Goal: Transaction & Acquisition: Register for event/course

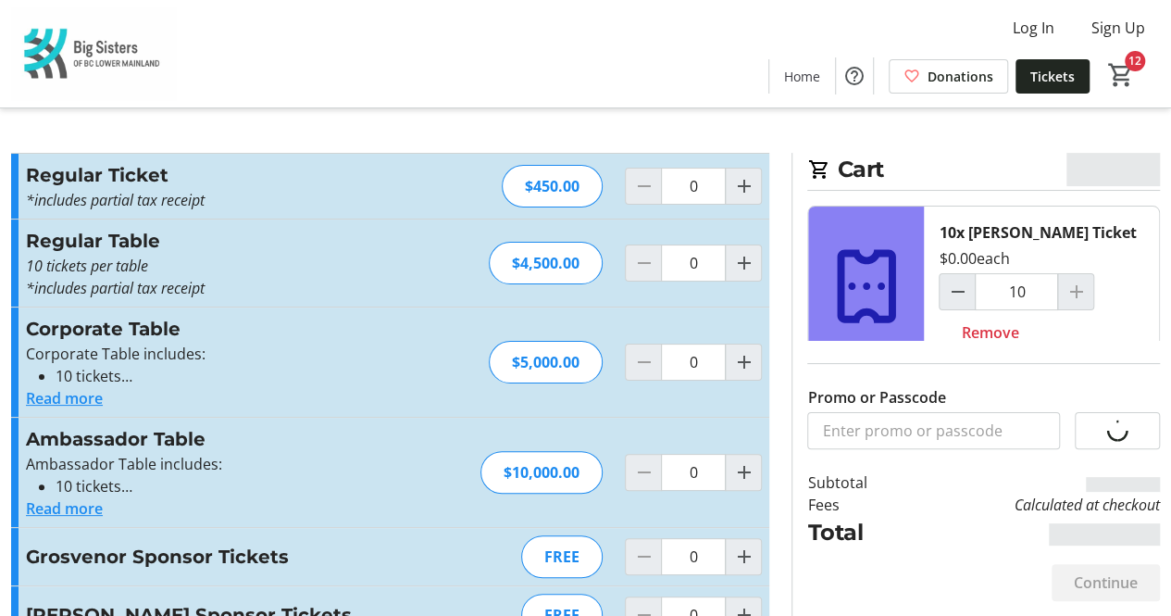
type input "2"
type input "10"
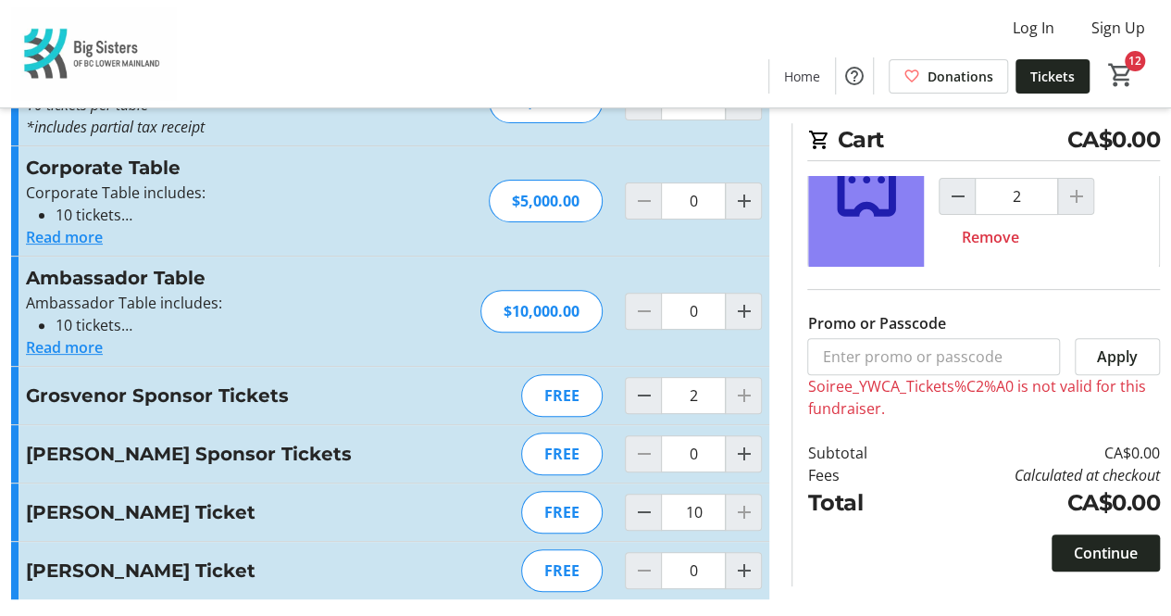
scroll to position [212, 0]
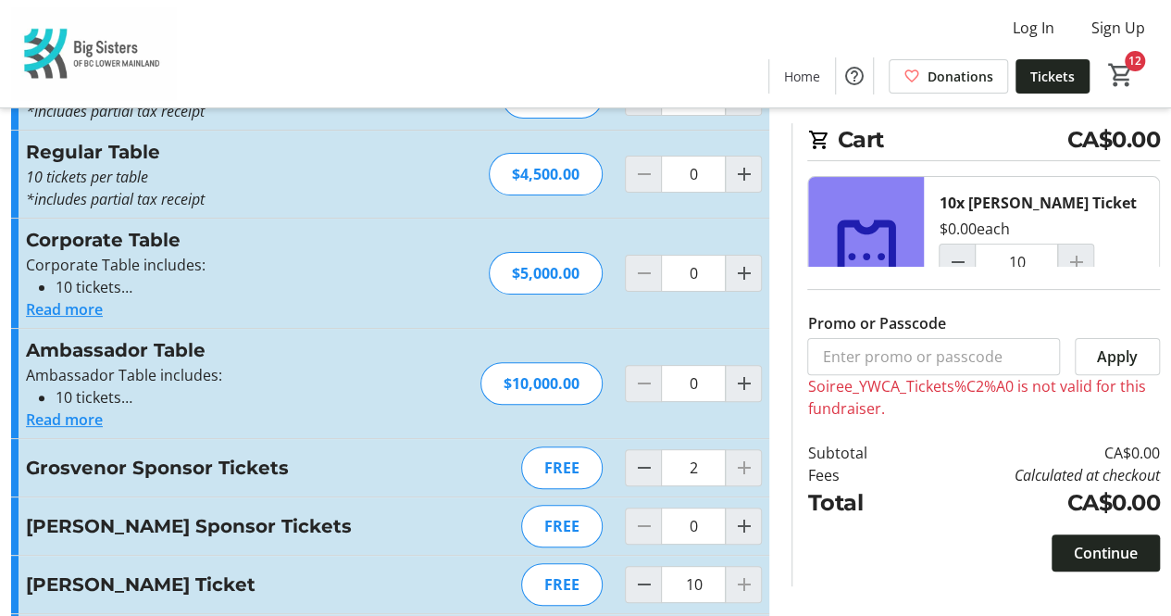
scroll to position [161, 0]
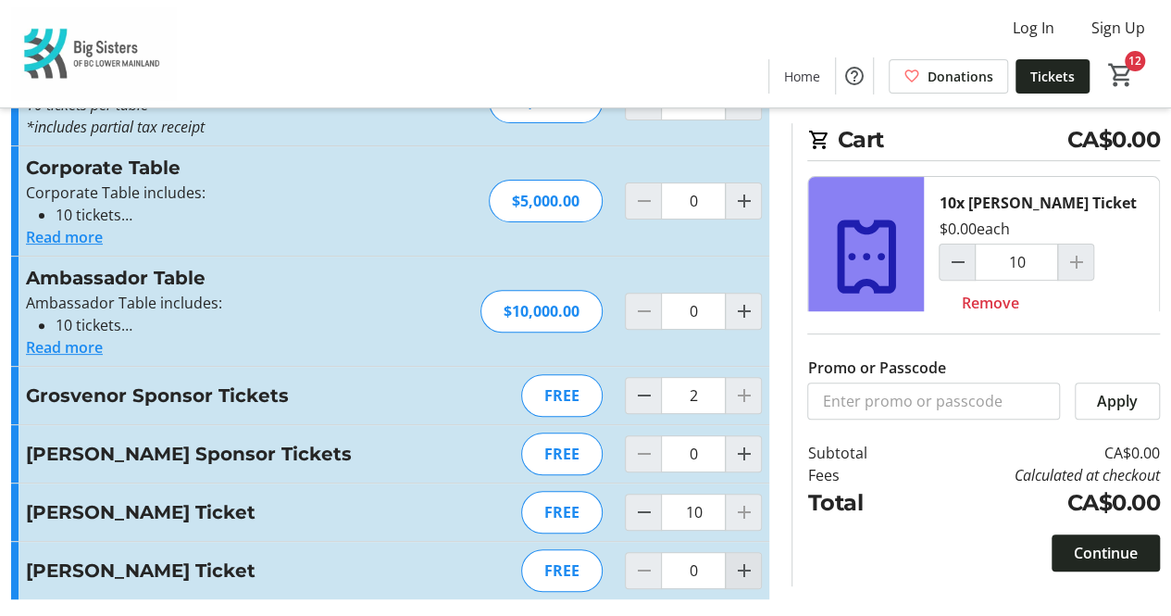
click at [739, 569] on mat-icon "Increment by one" at bounding box center [743, 570] width 22 height 22
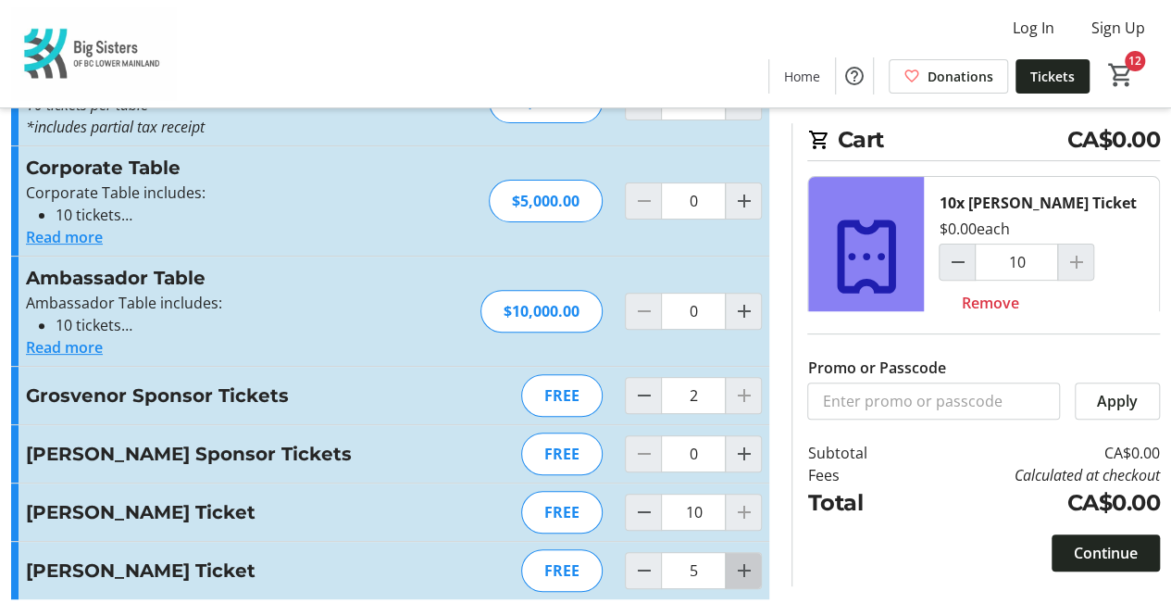
click at [739, 569] on mat-icon "Increment by one" at bounding box center [743, 570] width 22 height 22
drag, startPoint x: 739, startPoint y: 569, endPoint x: 618, endPoint y: 504, distance: 136.7
click at [740, 569] on mat-icon "Increment by one" at bounding box center [743, 570] width 22 height 22
type input "7"
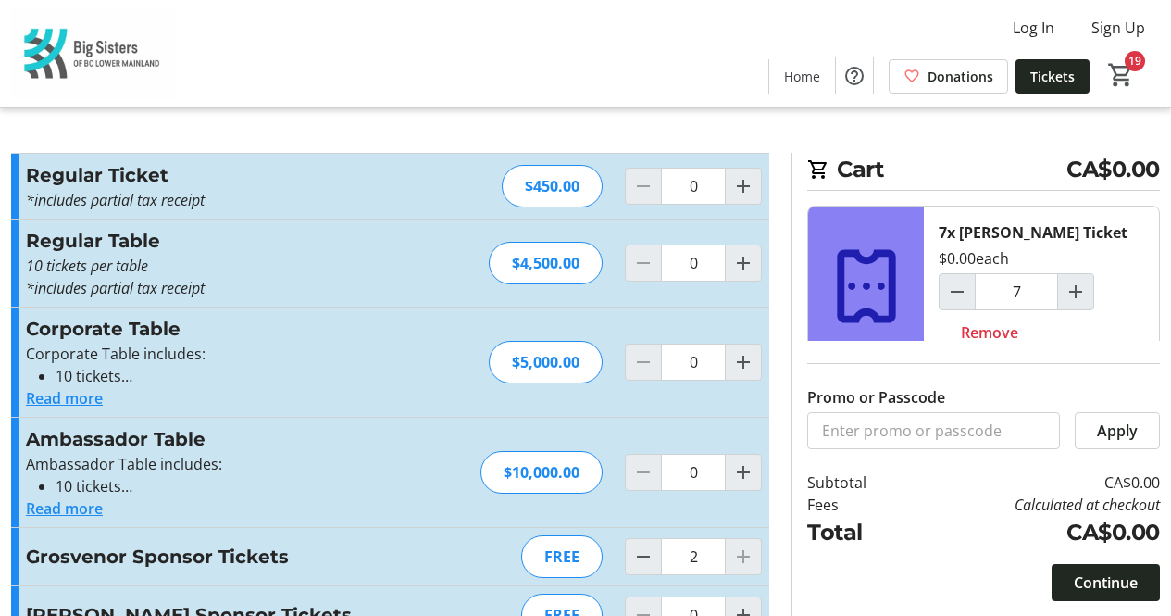
scroll to position [161, 0]
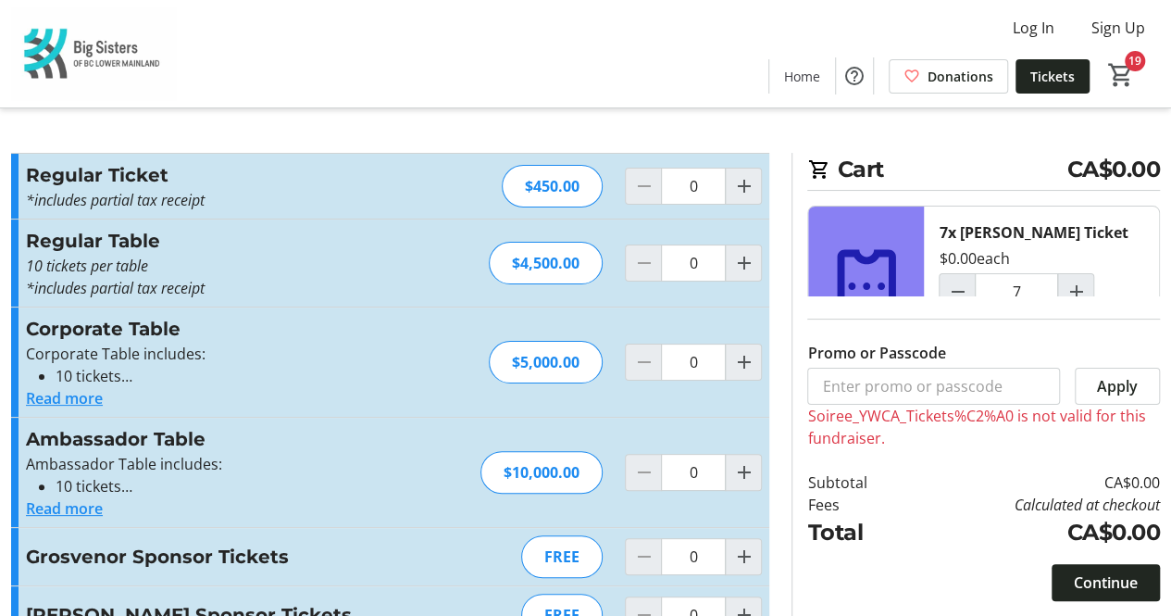
type input "2"
type input "10"
type input "7"
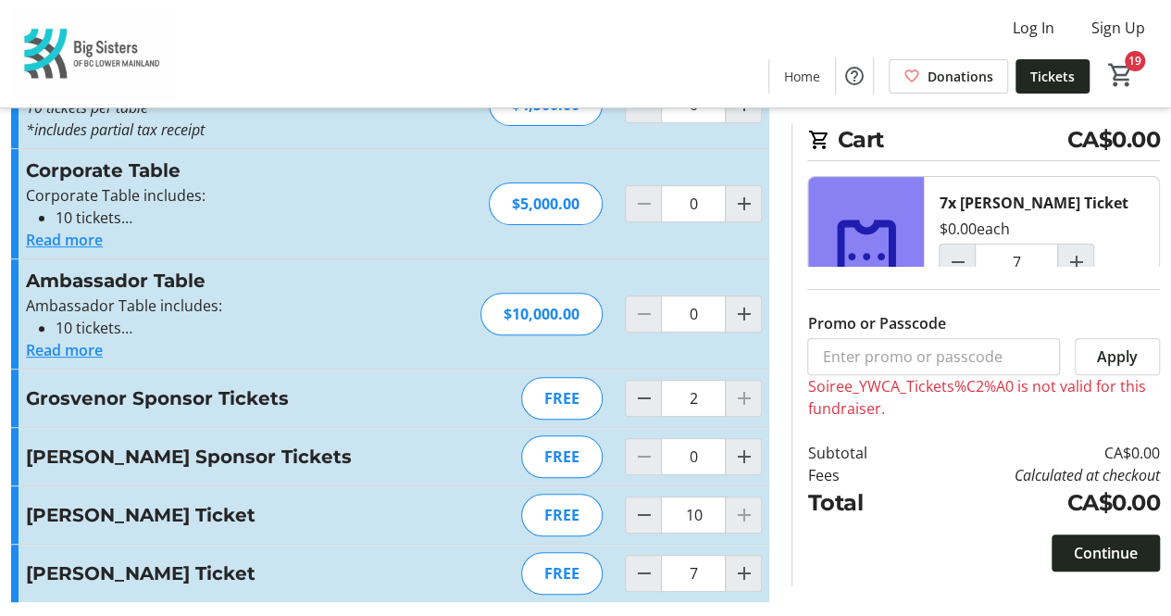
scroll to position [161, 0]
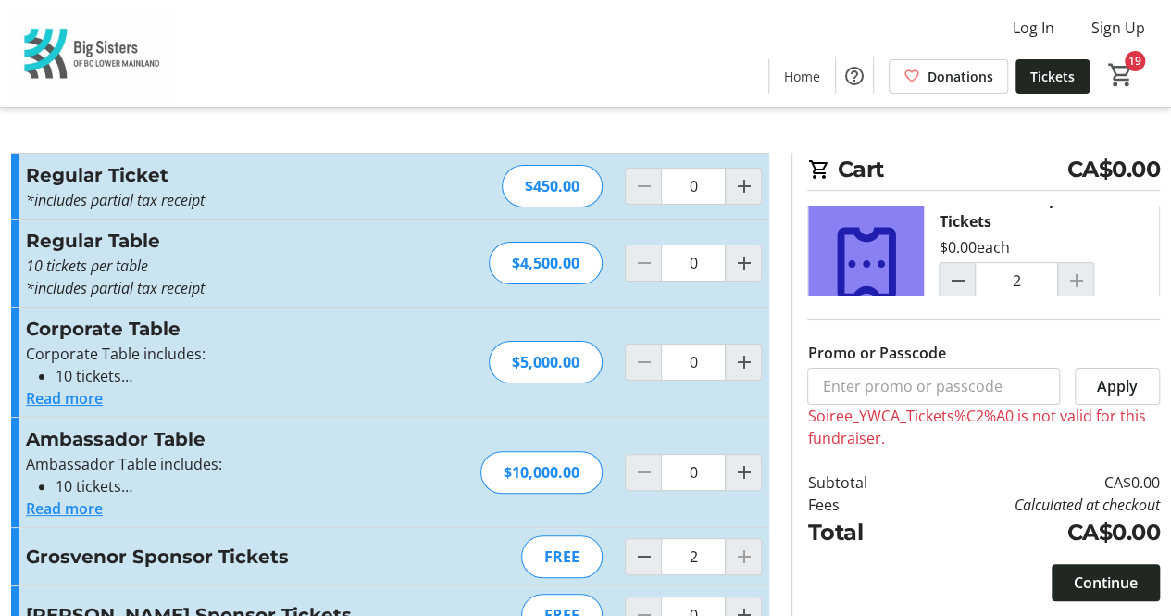
scroll to position [424, 0]
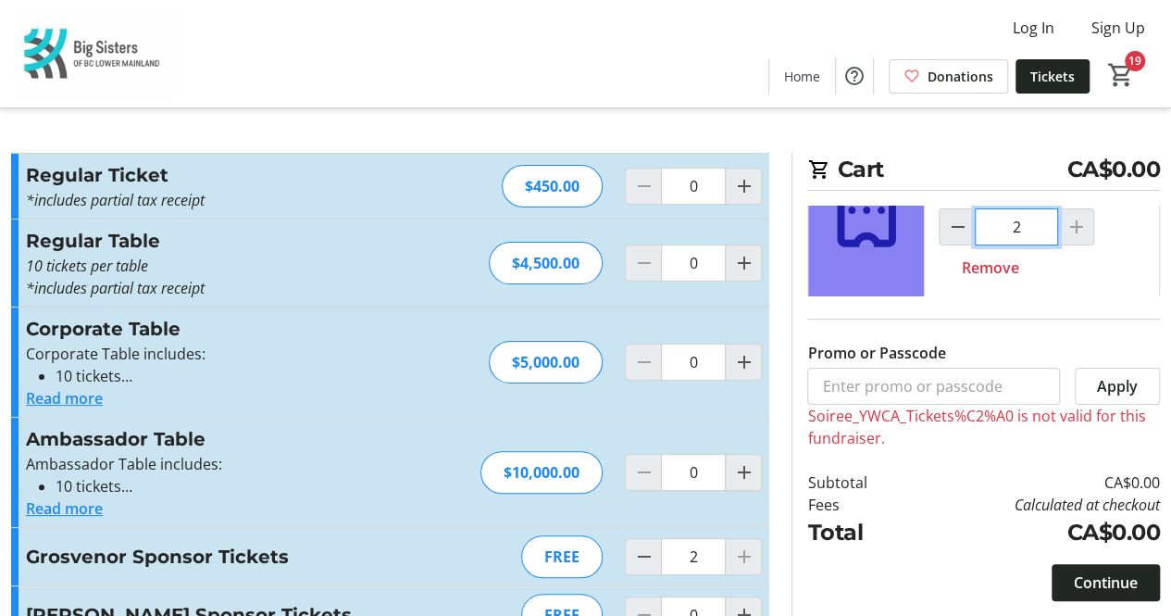
click at [975, 224] on input "2" at bounding box center [1016, 226] width 83 height 37
click at [974, 260] on span "Remove" at bounding box center [989, 267] width 57 height 22
type input "0"
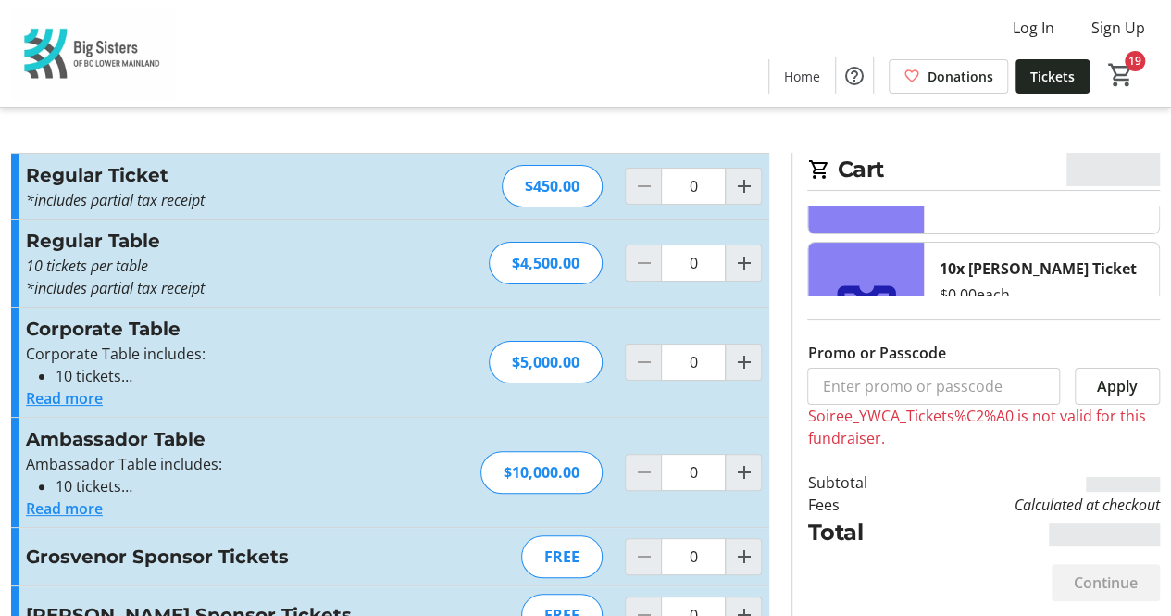
scroll to position [190, 0]
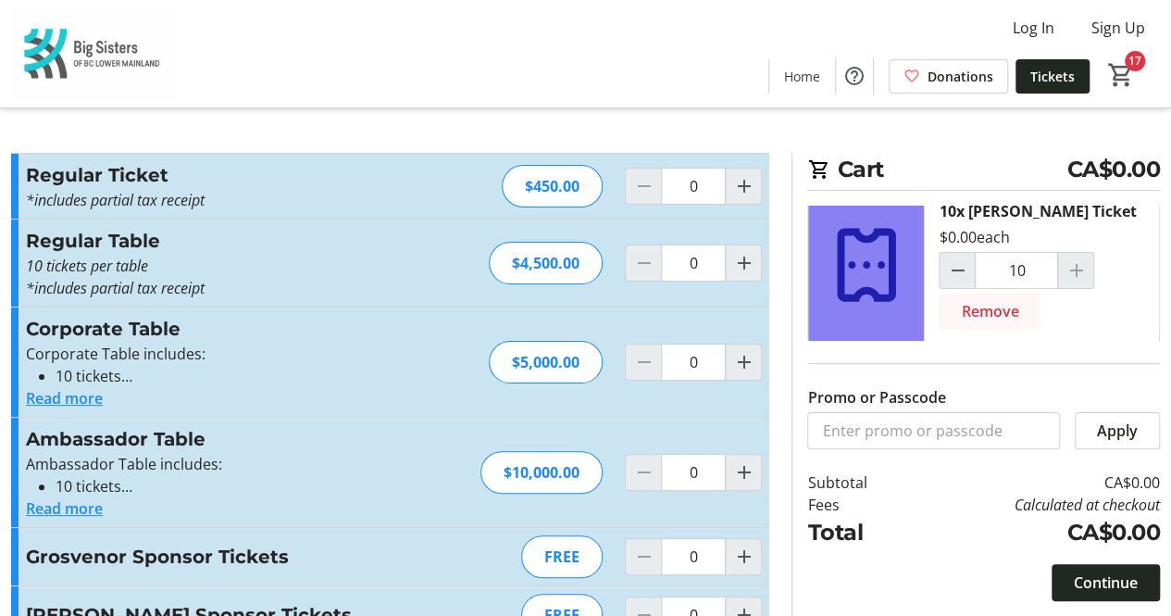
click at [990, 313] on span "Remove" at bounding box center [989, 311] width 57 height 22
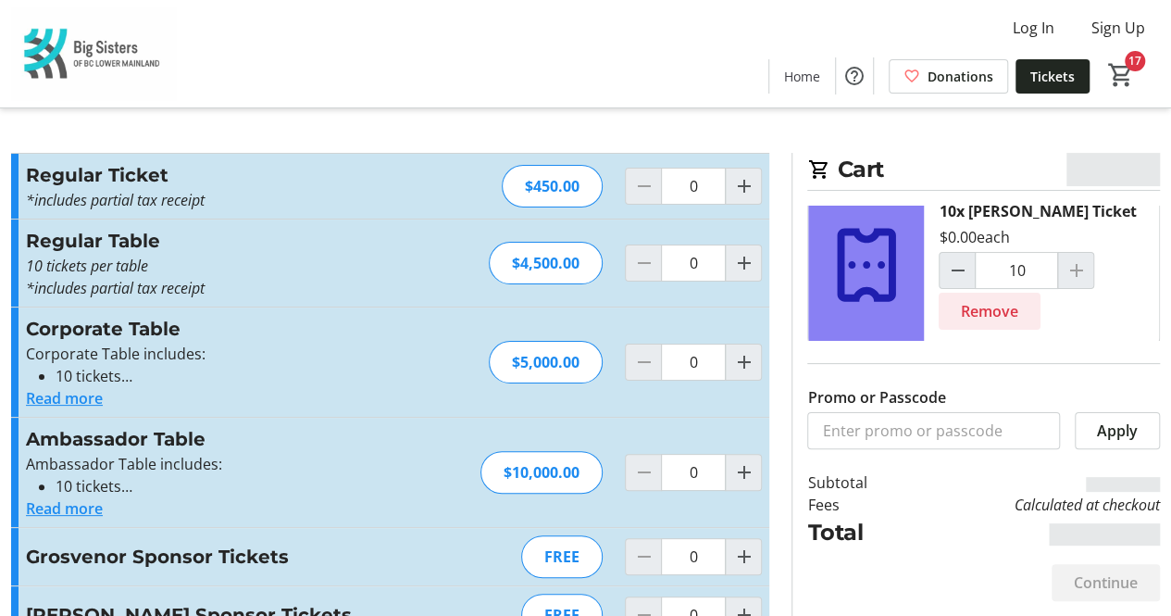
type input "0"
click at [1005, 317] on span "Remove" at bounding box center [989, 310] width 57 height 22
type input "0"
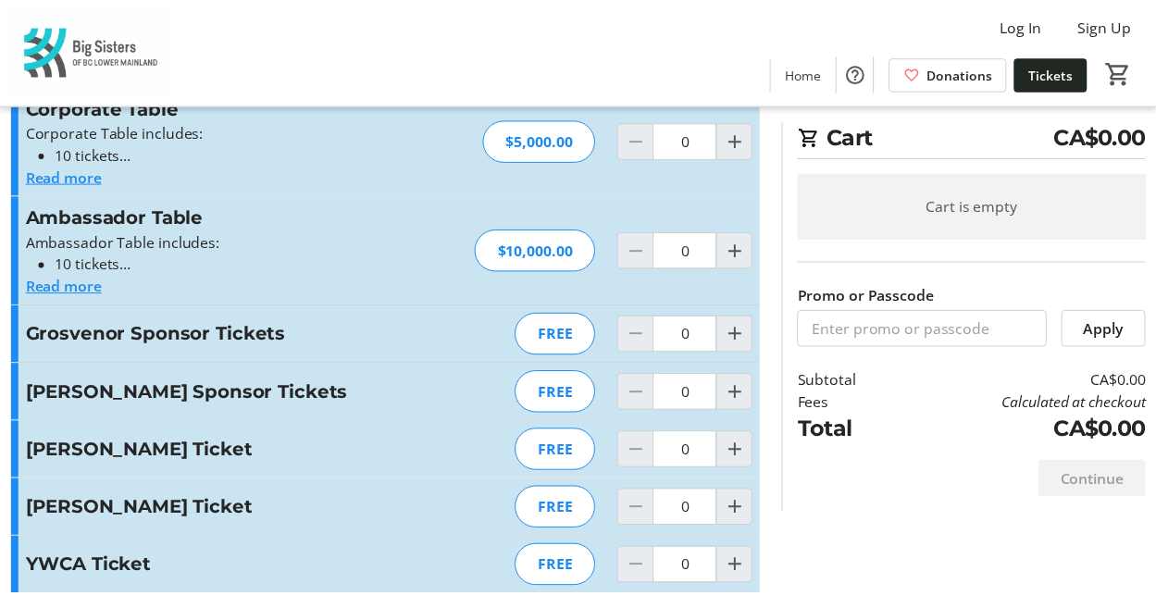
scroll to position [219, 0]
